Goal: Register for event/course

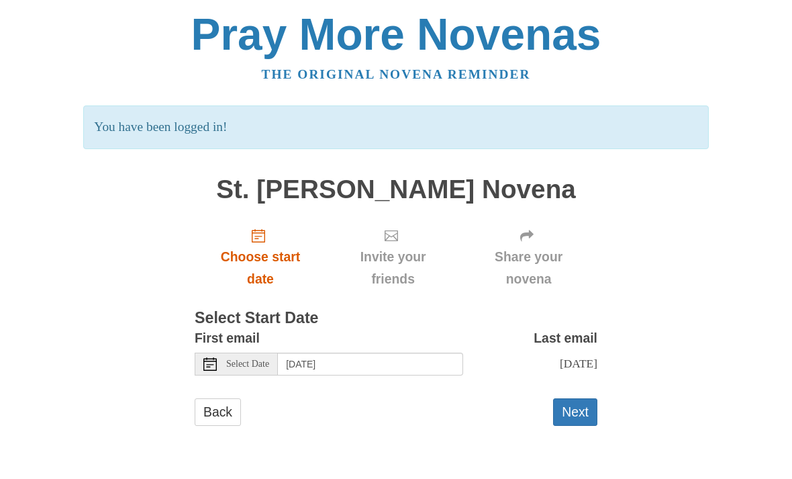
click at [268, 241] on link "Choose start date" at bounding box center [261, 257] width 132 height 80
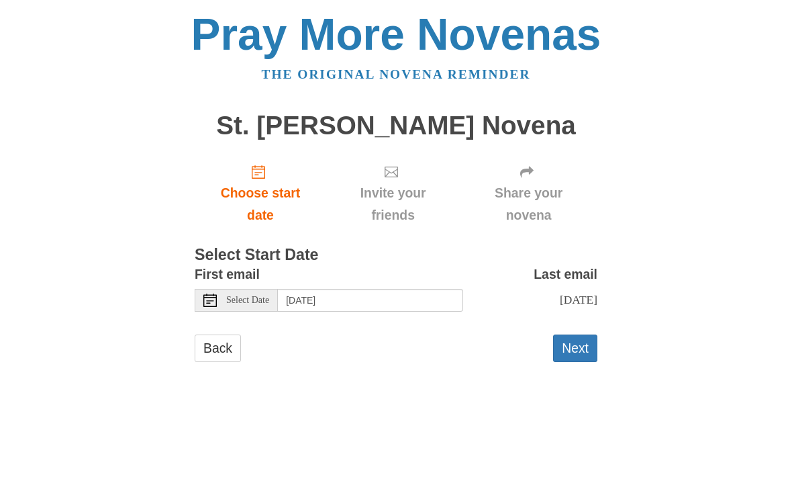
click at [247, 289] on div "Select Date" at bounding box center [236, 300] width 83 height 23
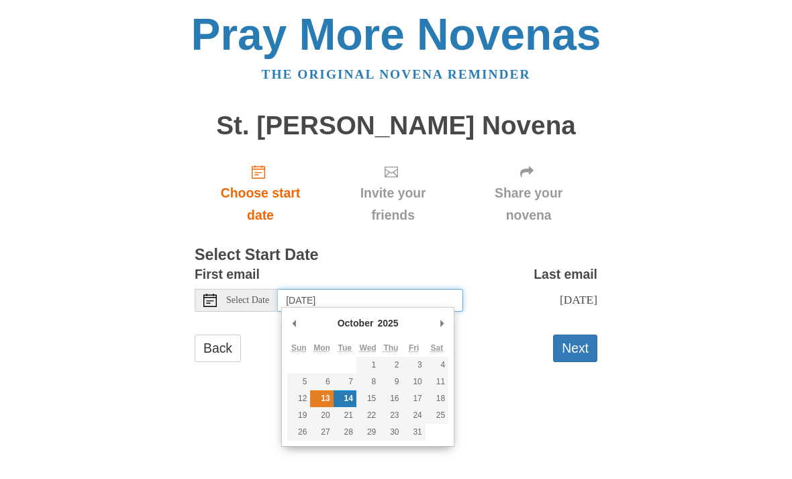
type input "Monday, October 13th"
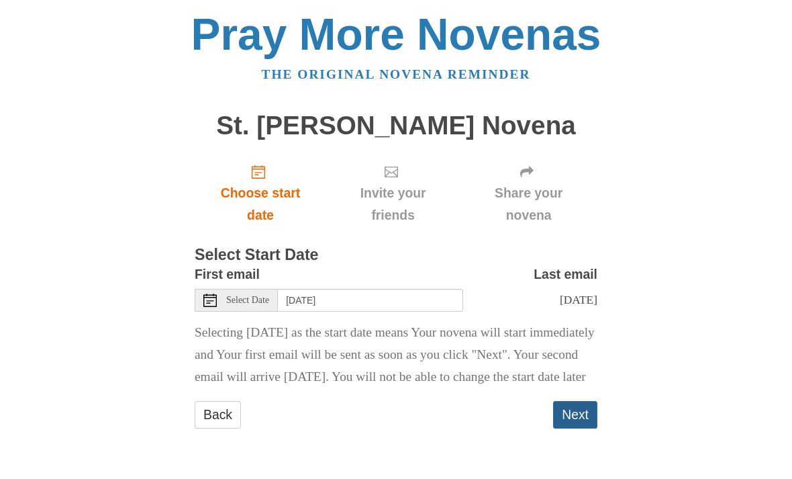
click at [577, 428] on button "Next" at bounding box center [575, 415] width 44 height 28
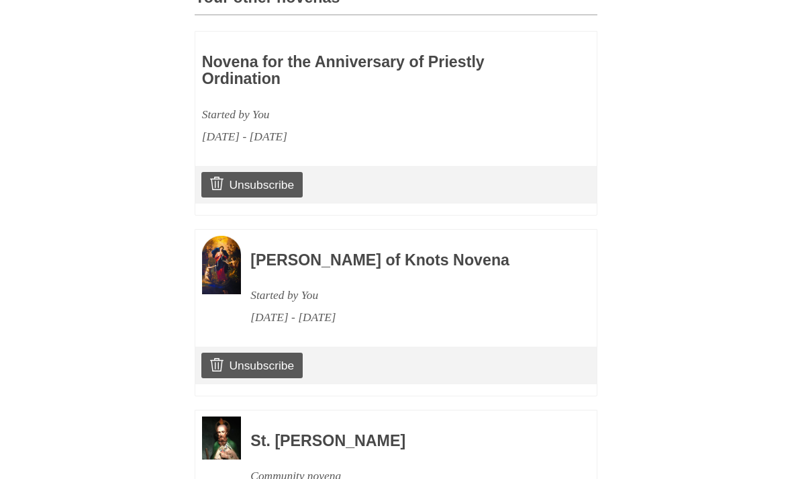
scroll to position [605, 0]
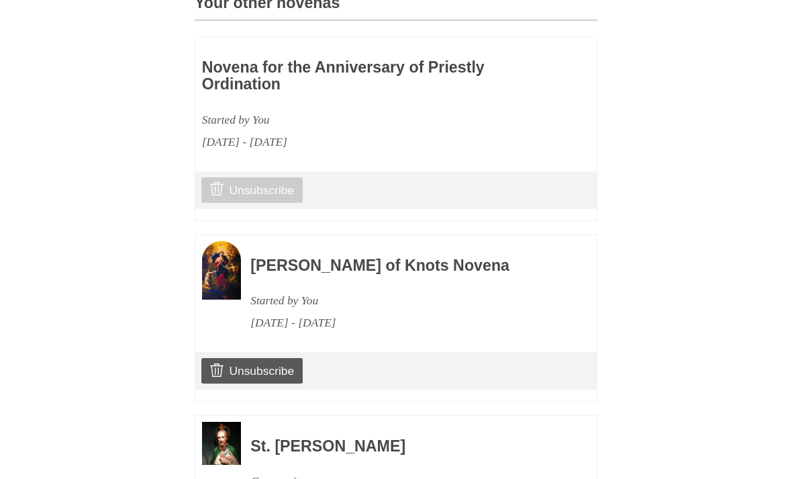
click at [257, 186] on link "Unsubscribe" at bounding box center [251, 191] width 101 height 26
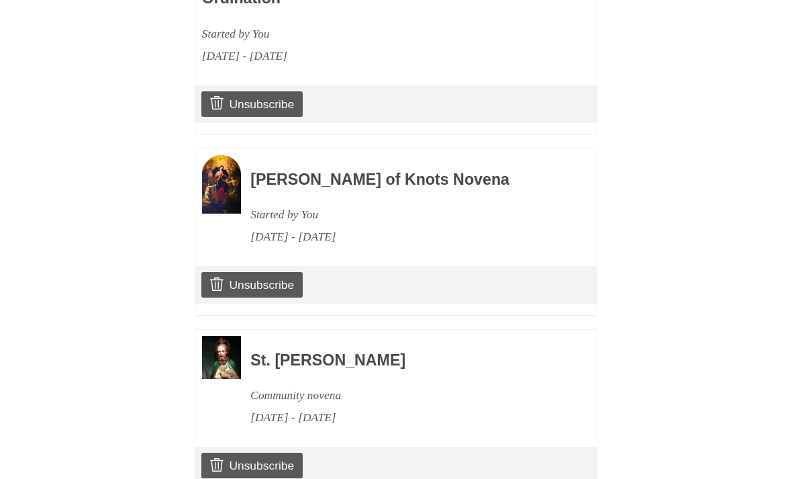
scroll to position [732, 0]
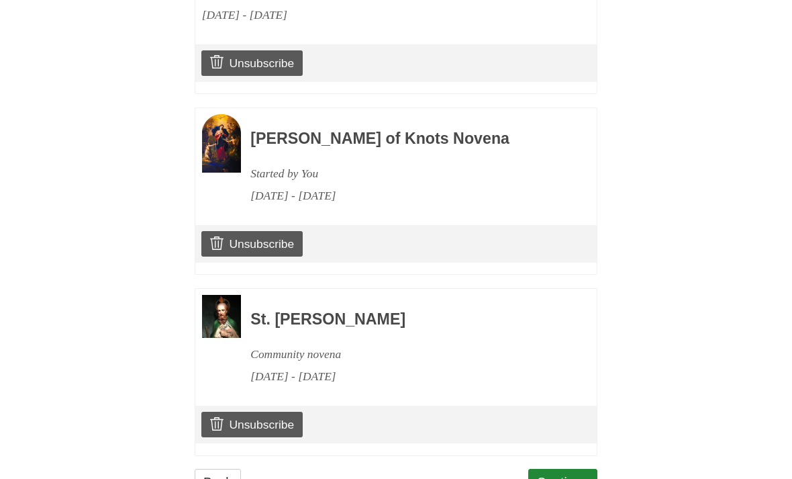
click at [241, 301] on div "St. Jude Novena Community novena October 19, 2025 - October 28, 2025" at bounding box center [395, 341] width 401 height 105
click at [293, 311] on h3 "St. [PERSON_NAME]" at bounding box center [405, 319] width 310 height 17
click at [539, 468] on link "Continue" at bounding box center [563, 482] width 70 height 28
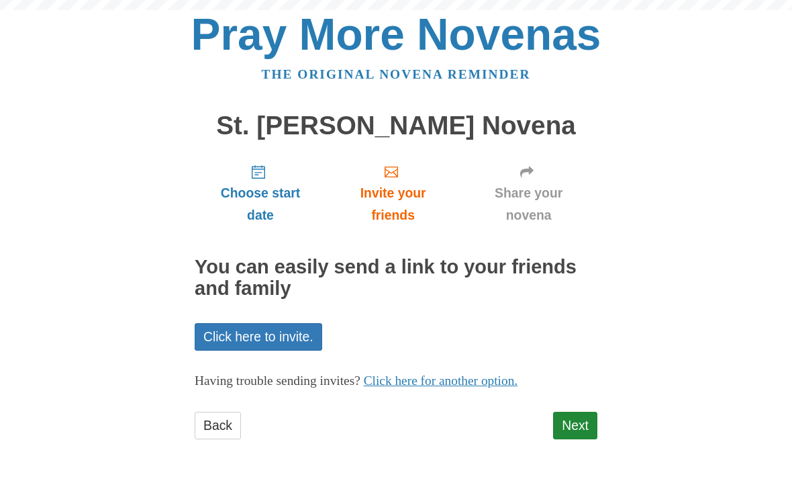
scroll to position [2, 0]
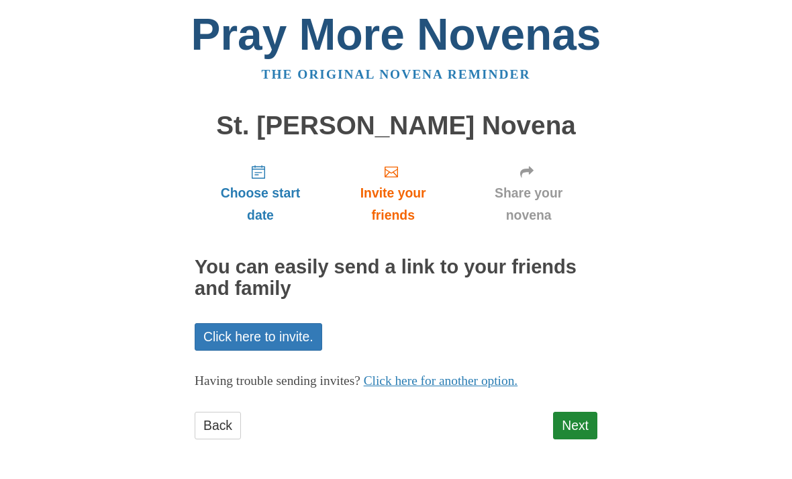
click at [499, 46] on link "Pray More Novenas" at bounding box center [396, 34] width 410 height 50
